Goal: Task Accomplishment & Management: Use online tool/utility

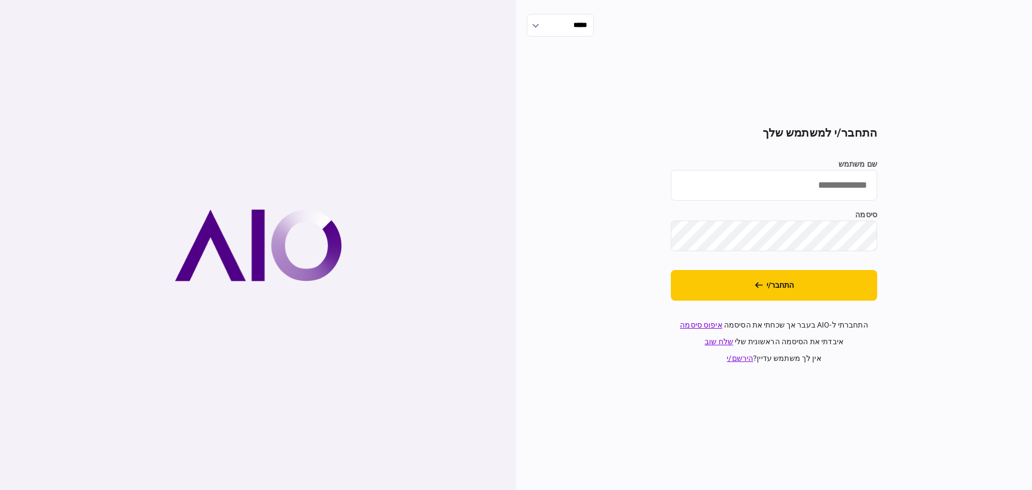
type input "*******"
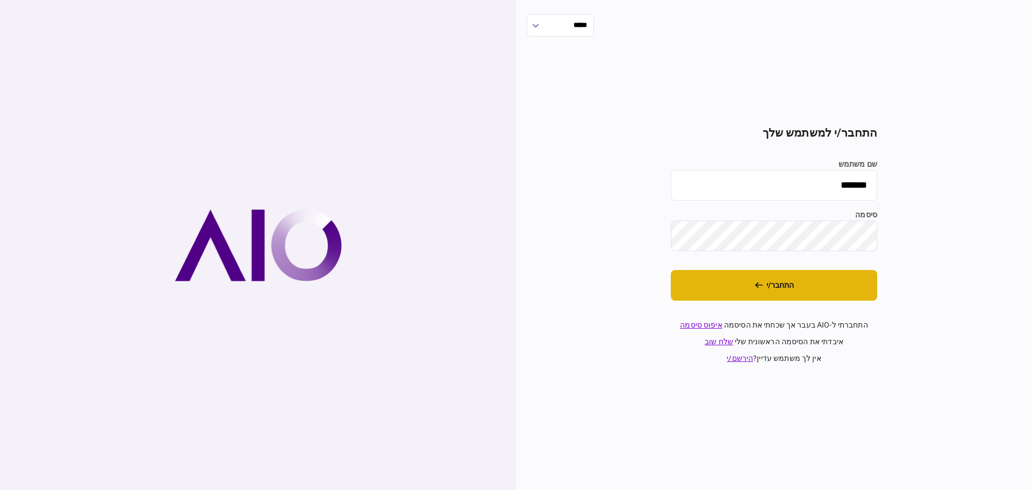
click at [775, 290] on button "התחבר/י" at bounding box center [774, 285] width 206 height 31
